Goal: Check status: Check status

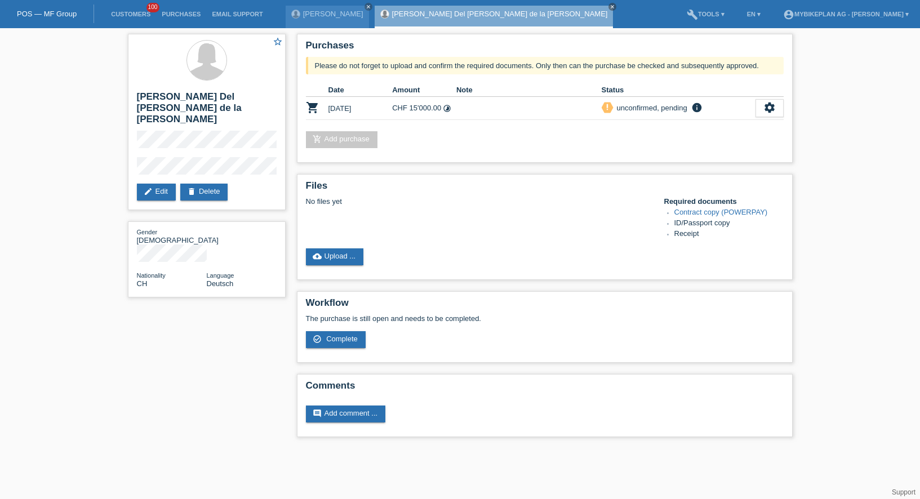
click at [126, 21] on li "Customers 100" at bounding box center [130, 14] width 51 height 29
click at [126, 19] on li "Customers 100" at bounding box center [130, 14] width 51 height 29
click at [126, 16] on link "Customers" at bounding box center [130, 14] width 51 height 7
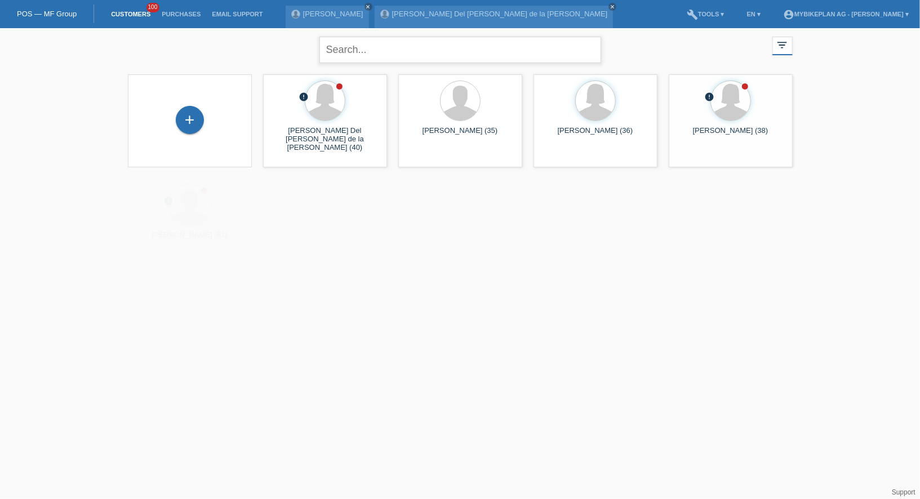
click at [352, 54] on input "text" at bounding box center [460, 50] width 282 height 26
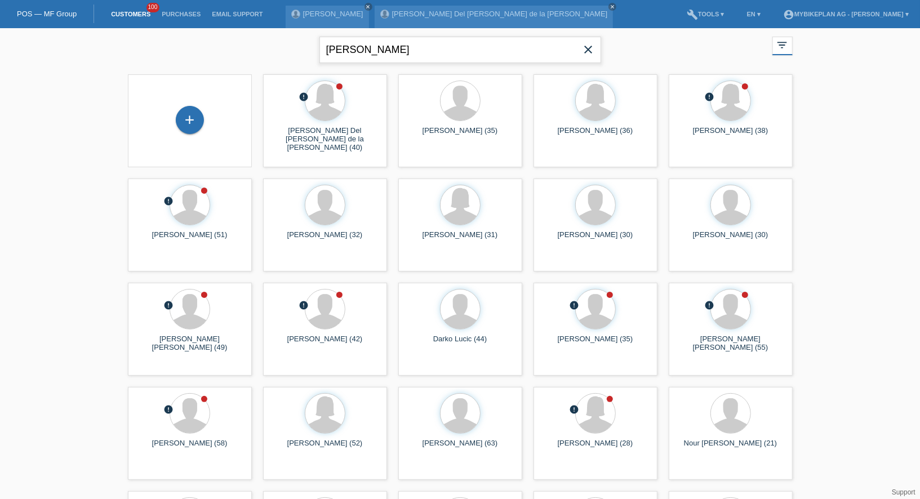
type input "[PERSON_NAME]"
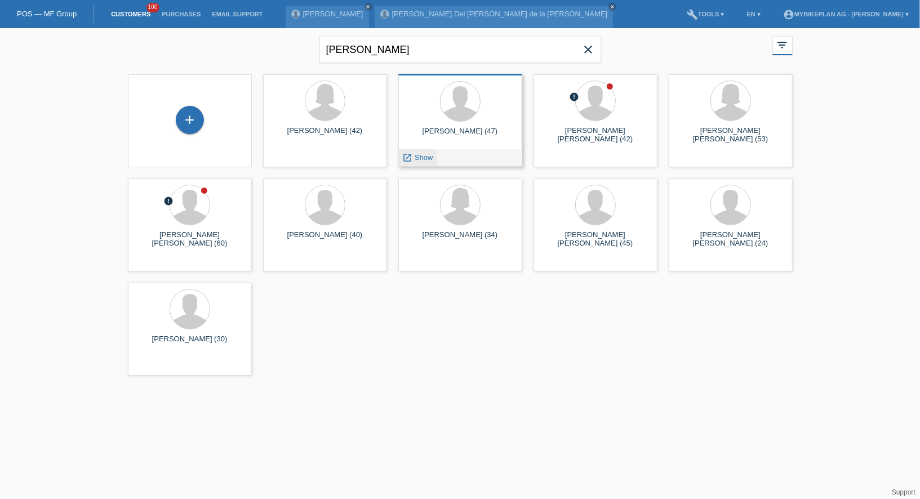
click at [419, 161] on span "Show" at bounding box center [424, 157] width 19 height 8
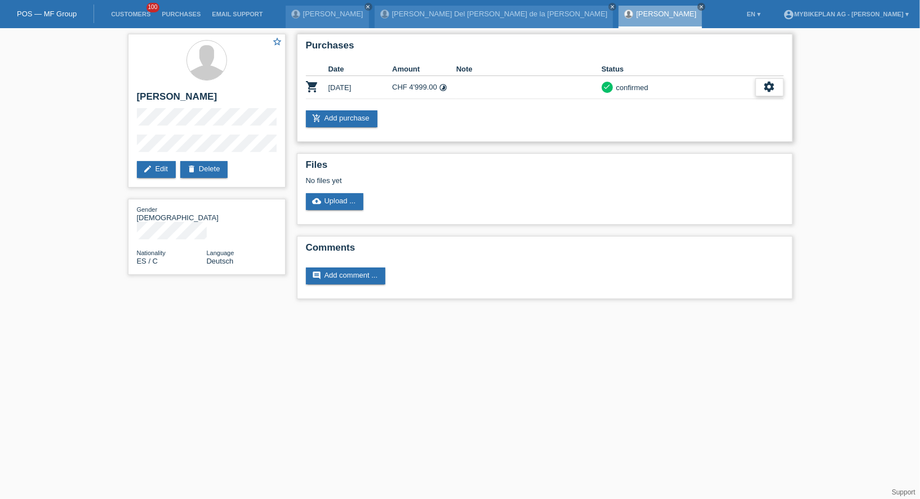
click at [776, 89] on div "settings" at bounding box center [770, 87] width 28 height 18
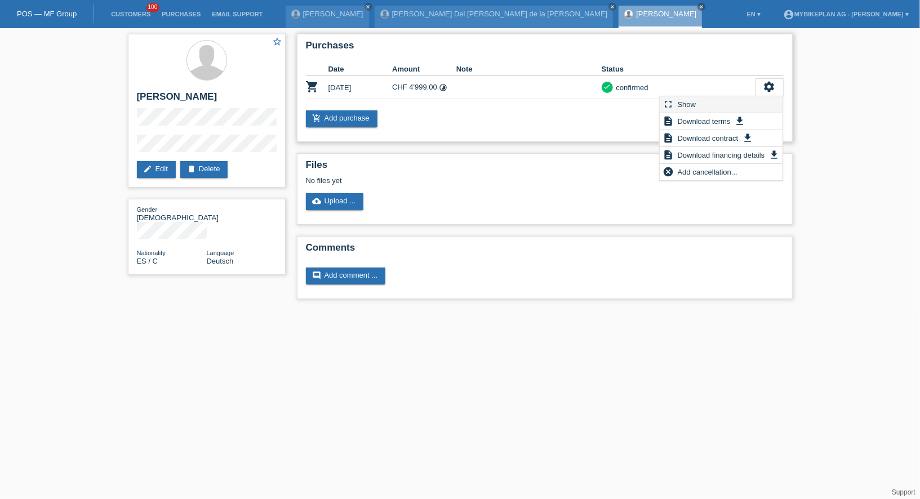
click at [726, 104] on div "fullscreen Show" at bounding box center [721, 104] width 123 height 17
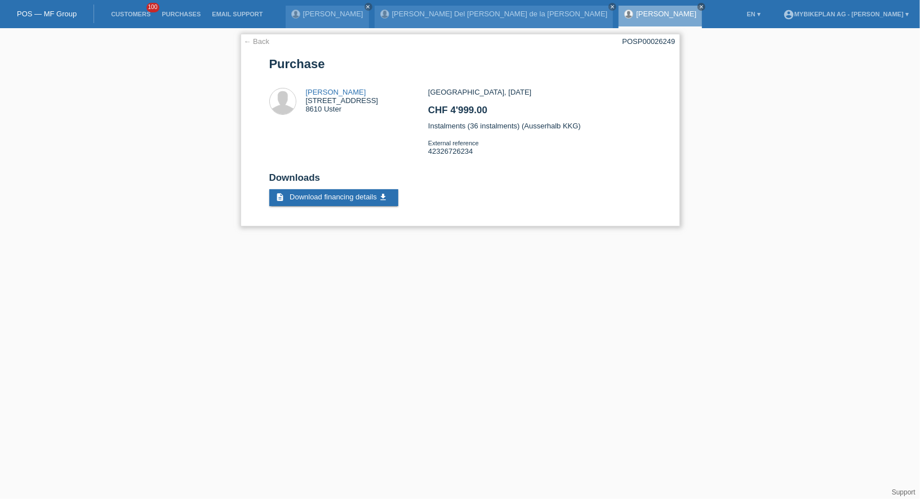
click at [630, 47] on div "← Back POSP00026249 Purchase Francisco Manuel Garcia Crespo Falmenstrasse 16 86…" at bounding box center [460, 130] width 439 height 193
click at [636, 41] on div "POSP00026249" at bounding box center [649, 41] width 53 height 8
copy div "POSP00026249"
